Goal: Download file/media

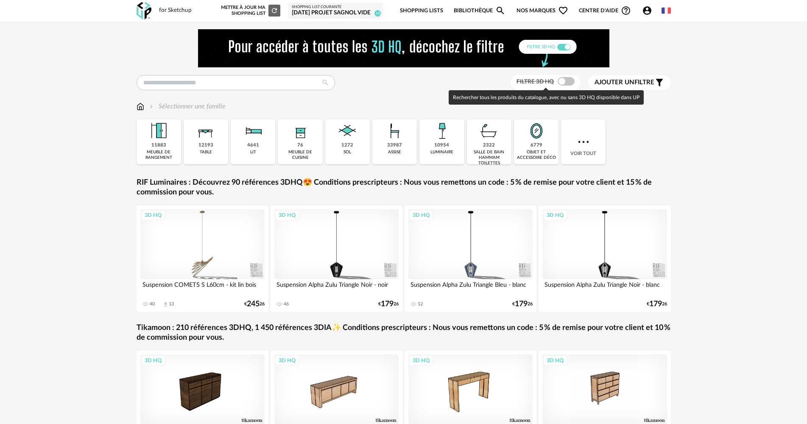
click at [569, 79] on span at bounding box center [566, 81] width 17 height 8
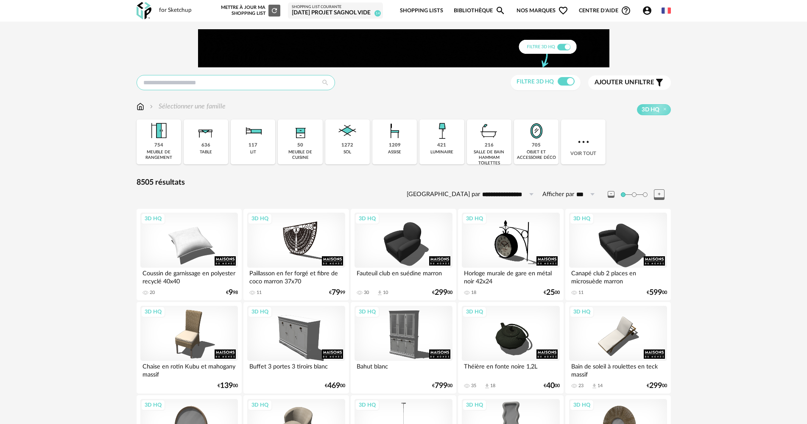
click at [190, 87] on input "text" at bounding box center [236, 82] width 198 height 15
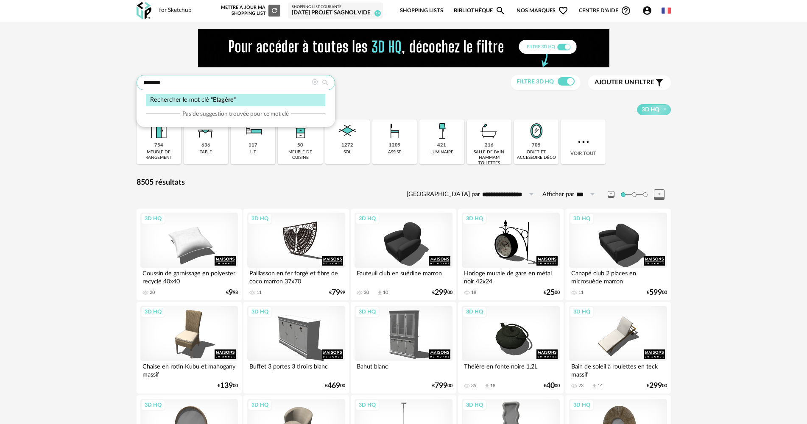
type input "*******"
type input "**********"
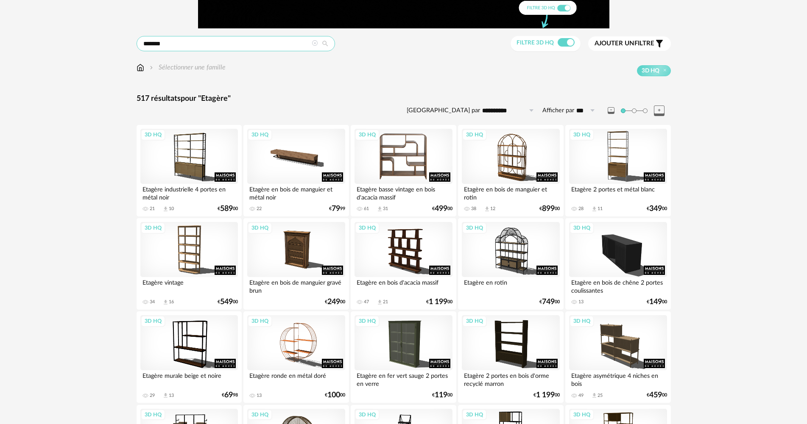
scroll to position [42, 0]
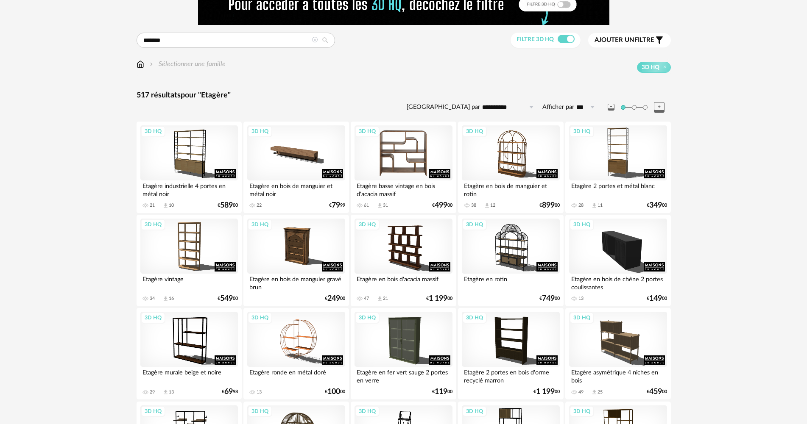
click at [399, 171] on div "3D HQ" at bounding box center [404, 153] width 98 height 55
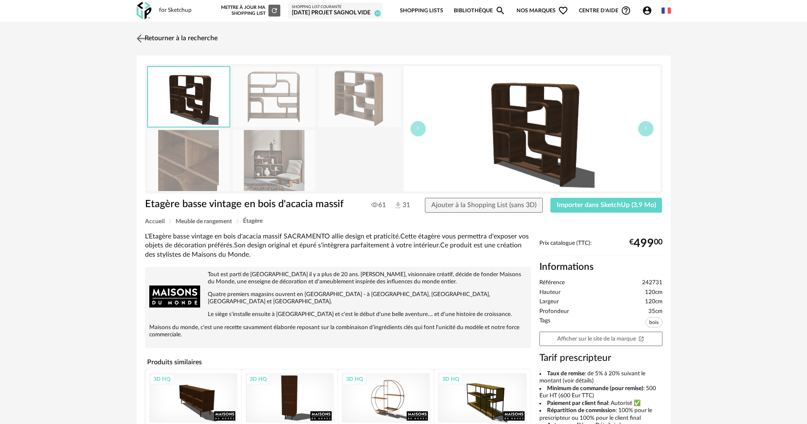
click at [144, 36] on img at bounding box center [140, 38] width 12 height 12
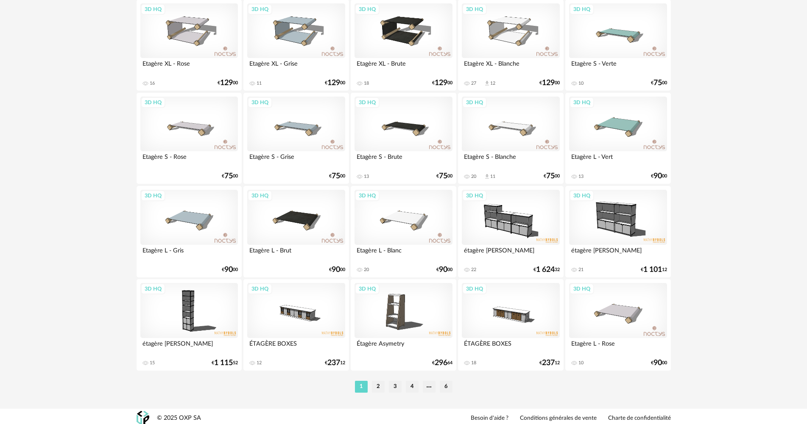
scroll to position [1662, 0]
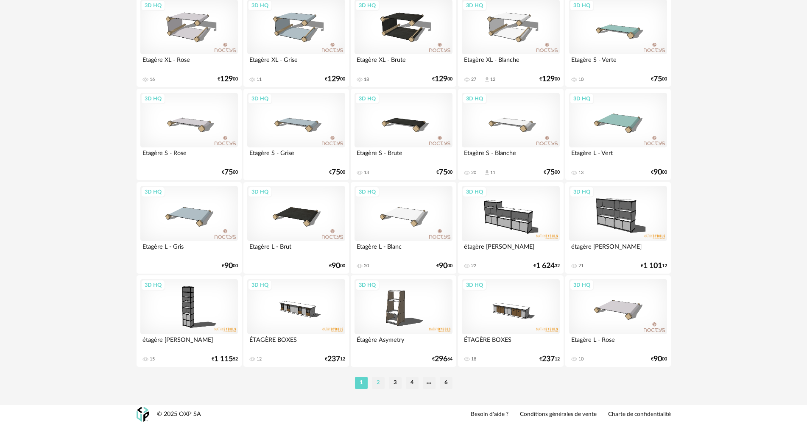
click at [377, 383] on li "2" at bounding box center [378, 383] width 13 height 12
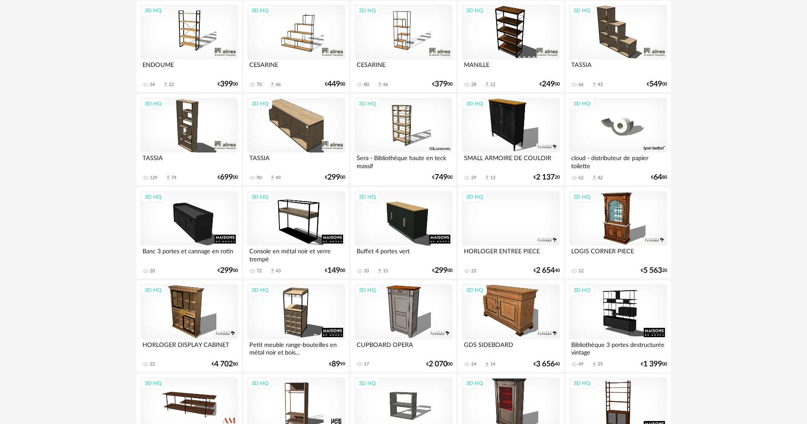
scroll to position [551, 0]
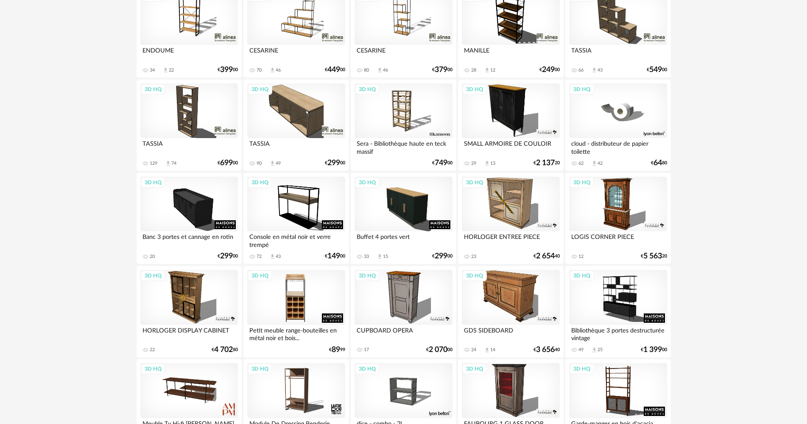
click at [303, 311] on div "3D HQ" at bounding box center [296, 297] width 98 height 55
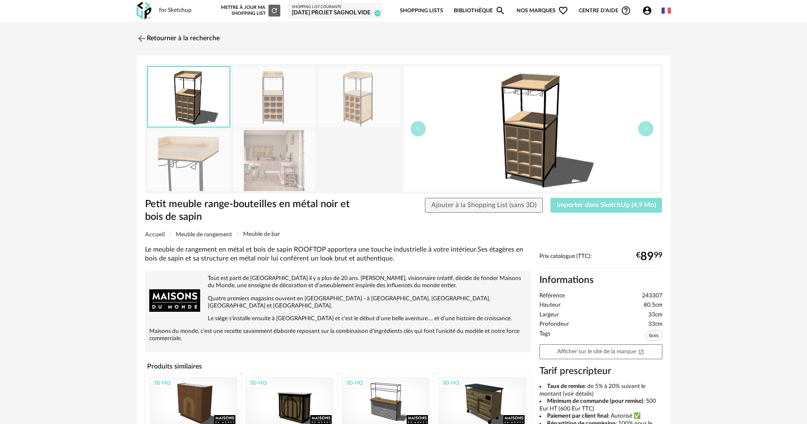
click at [607, 208] on span "Importer dans SketchUp (4,9 Mo)" at bounding box center [606, 205] width 99 height 7
